Goal: Task Accomplishment & Management: Use online tool/utility

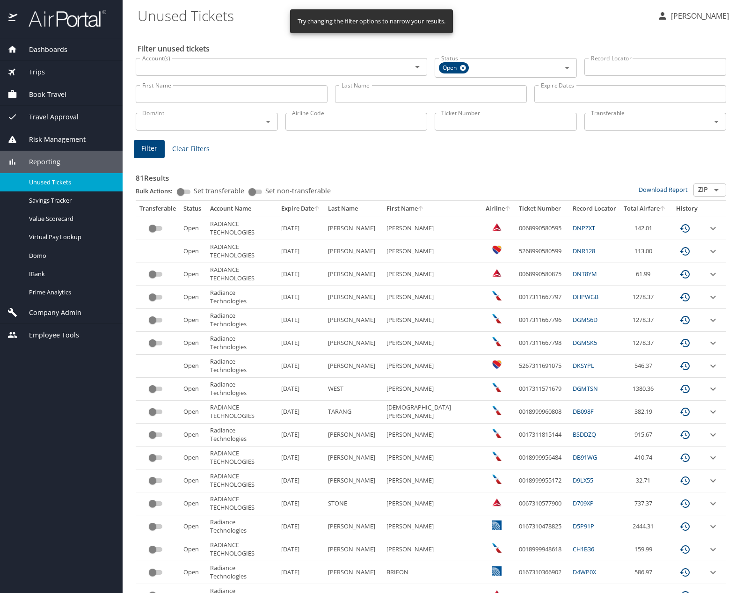
click at [373, 96] on input "Last Name" at bounding box center [431, 94] width 192 height 18
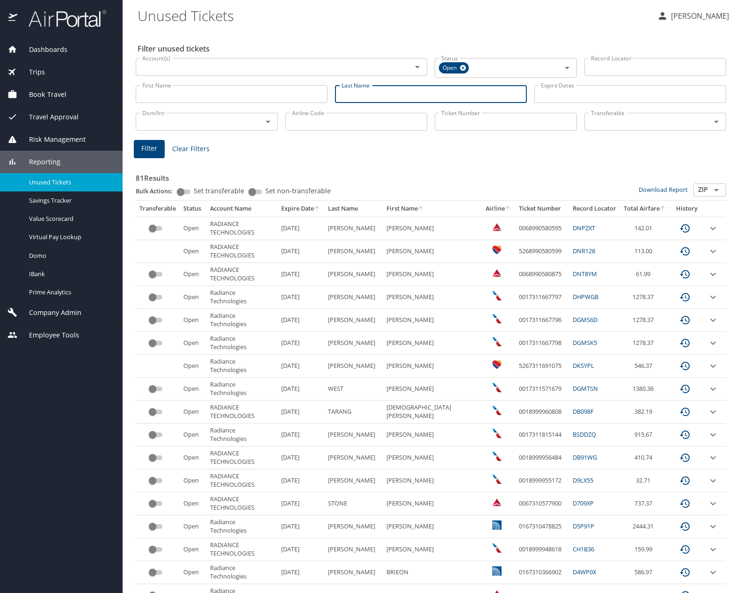
click at [405, 96] on input "Last Name" at bounding box center [431, 94] width 192 height 18
click at [144, 152] on span "Filter" at bounding box center [149, 149] width 16 height 12
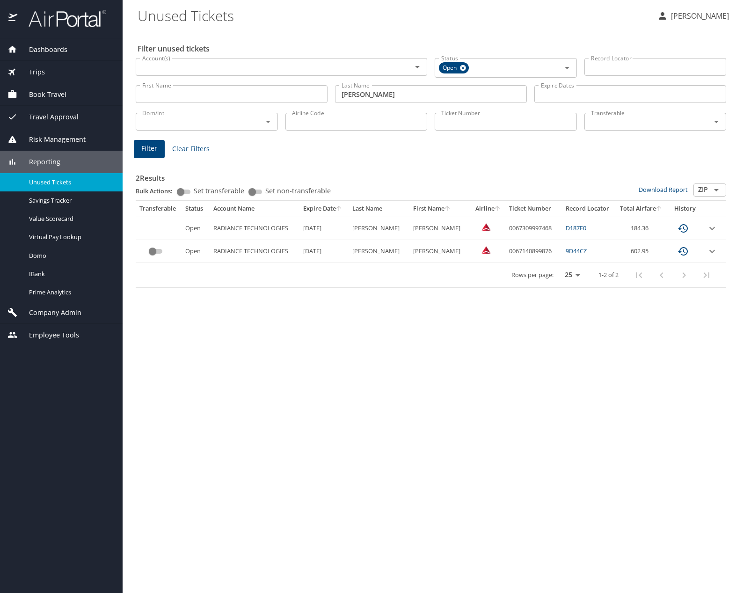
drag, startPoint x: 379, startPoint y: 97, endPoint x: 310, endPoint y: 95, distance: 68.8
click at [302, 100] on div "First Name First Name Last Name jones Last Name Expire Dates Expire Dates" at bounding box center [431, 94] width 598 height 33
click at [159, 144] on button "Filter" at bounding box center [149, 149] width 31 height 18
drag, startPoint x: 394, startPoint y: 94, endPoint x: 282, endPoint y: 93, distance: 111.4
click at [282, 93] on div "First Name First Name Last Name byrd Last Name Expire Dates Expire Dates" at bounding box center [431, 94] width 598 height 33
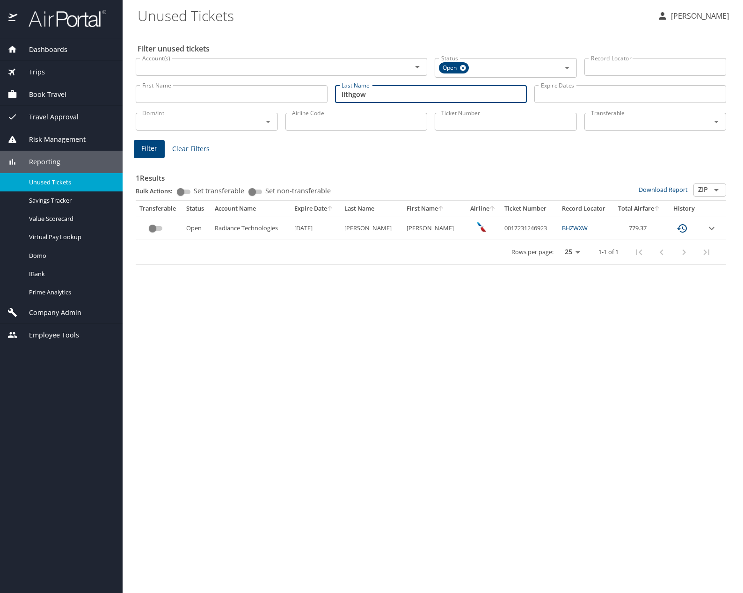
type input "lithgow"
click at [157, 153] on button "Filter" at bounding box center [149, 149] width 31 height 18
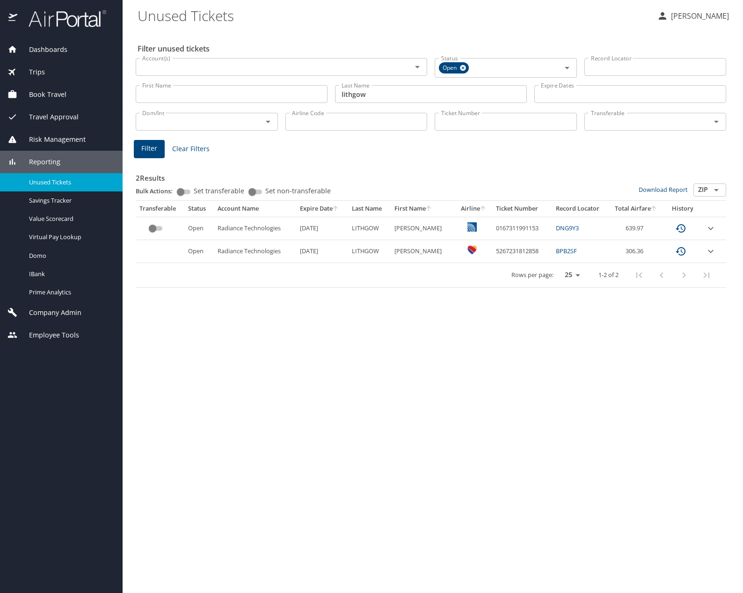
drag, startPoint x: 398, startPoint y: 95, endPoint x: 329, endPoint y: 93, distance: 68.8
click at [329, 93] on div "First Name First Name Last Name lithgow Last Name Expire Dates Expire Dates" at bounding box center [431, 94] width 598 height 33
click at [147, 145] on span "Filter" at bounding box center [149, 149] width 16 height 12
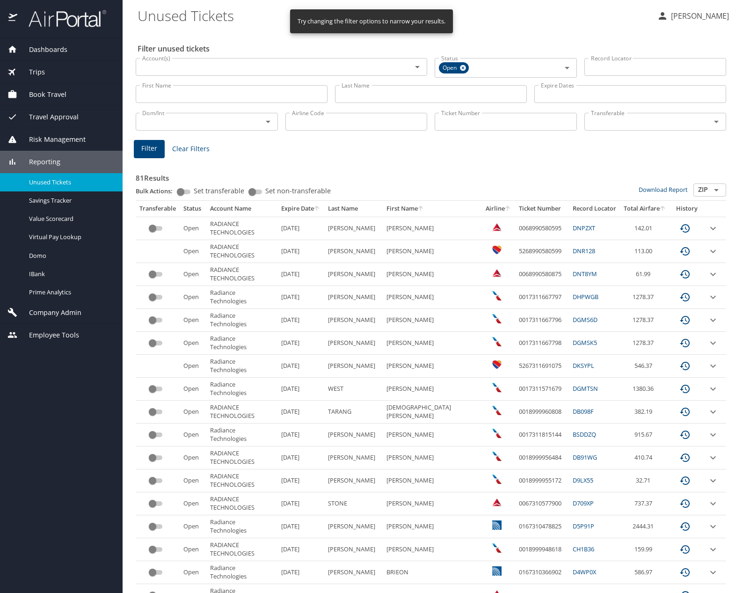
click at [504, 209] on icon "sort" at bounding box center [507, 207] width 7 height 7
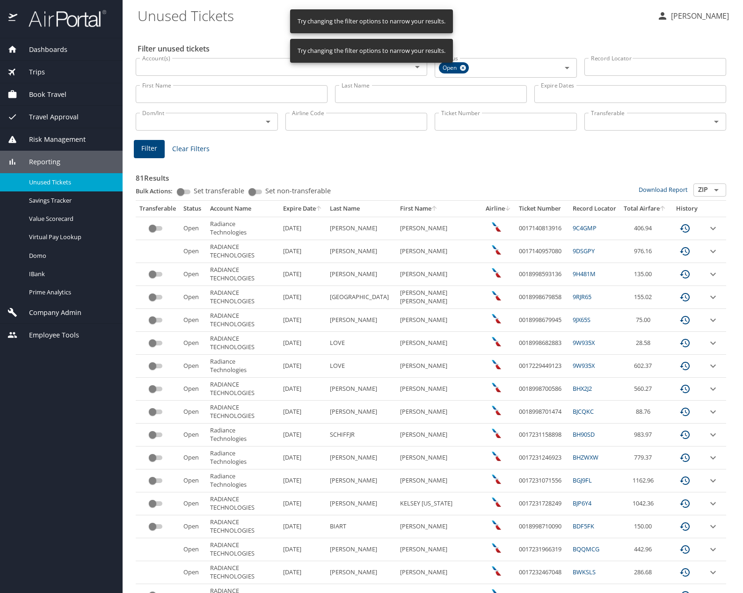
scroll to position [226, 0]
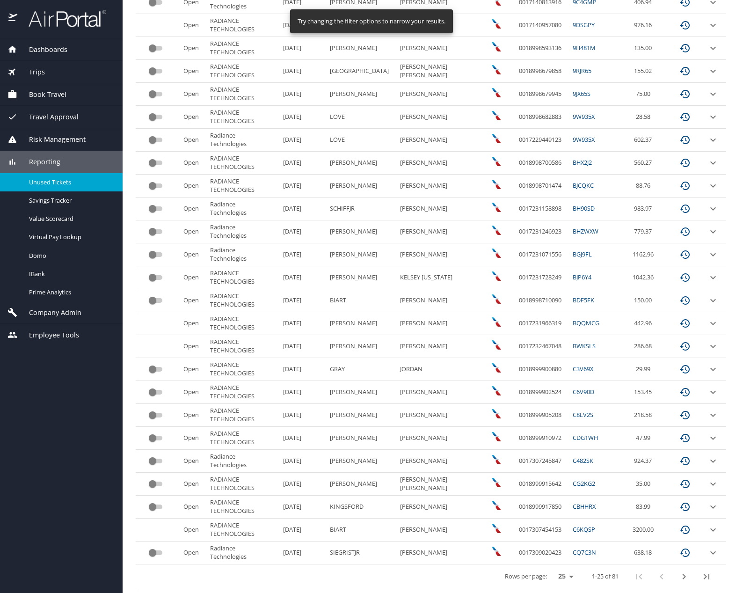
click at [679, 577] on icon "next page" at bounding box center [684, 576] width 11 height 11
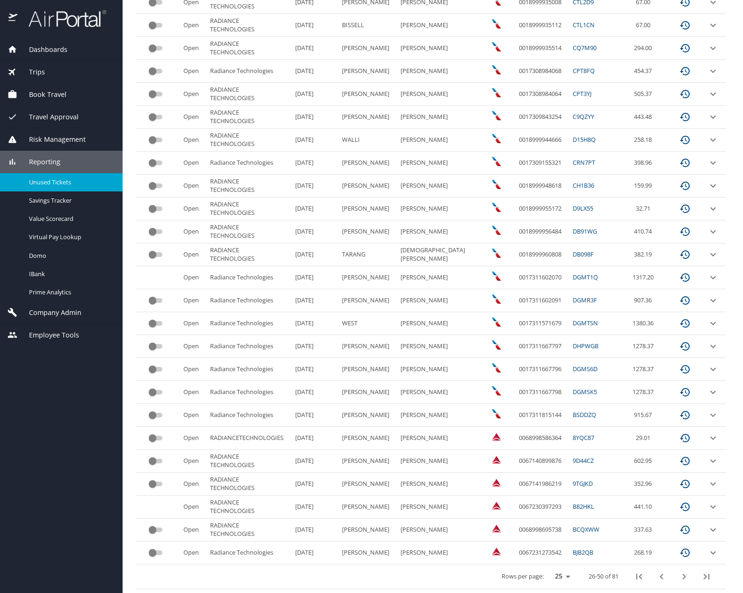
click at [679, 576] on icon "next page" at bounding box center [684, 576] width 11 height 11
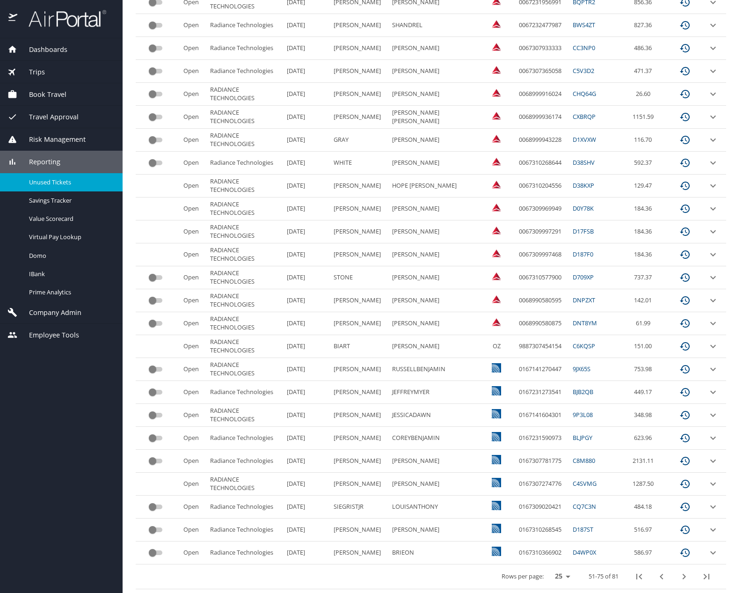
click at [679, 581] on icon "next page" at bounding box center [684, 576] width 11 height 11
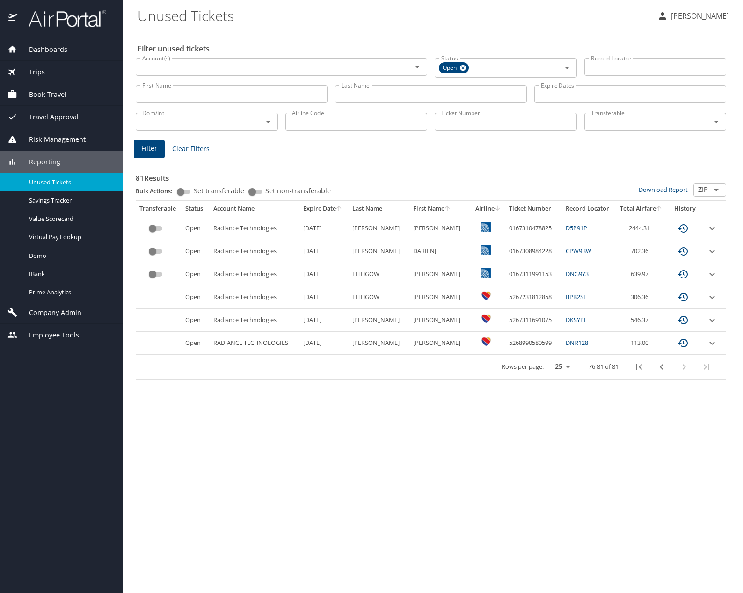
scroll to position [0, 0]
click at [670, 544] on div "Filter unused tickets Account(s) Account(s) Status Open Status Record Locator R…" at bounding box center [433, 311] width 591 height 563
click at [639, 544] on div "Filter unused tickets Account(s) Account(s) Status Open Status Record Locator R…" at bounding box center [433, 311] width 591 height 563
